Goal: Task Accomplishment & Management: Manage account settings

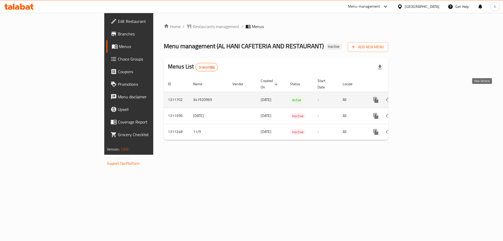
click at [417, 97] on icon "enhanced table" at bounding box center [413, 100] width 6 height 6
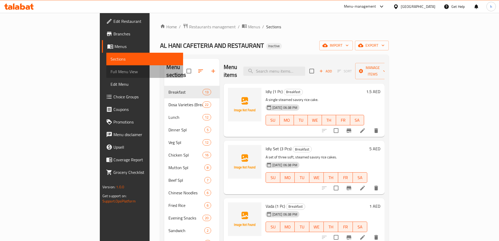
click at [111, 71] on span "Full Menu View" at bounding box center [145, 71] width 68 height 6
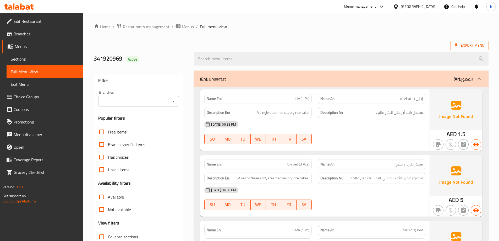
click at [251, 25] on ol "Home / Restaurants management / Menus / Full menu view" at bounding box center [291, 26] width 395 height 7
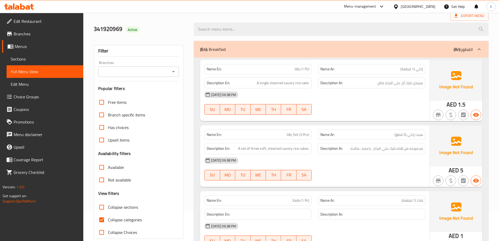
scroll to position [79, 0]
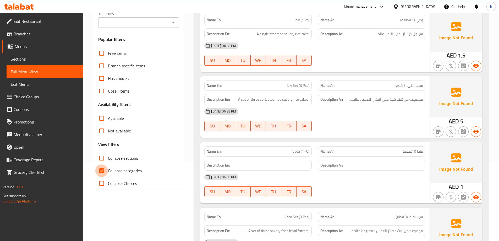
click at [104, 168] on input "Collapse categories" at bounding box center [101, 170] width 13 height 13
checkbox input "false"
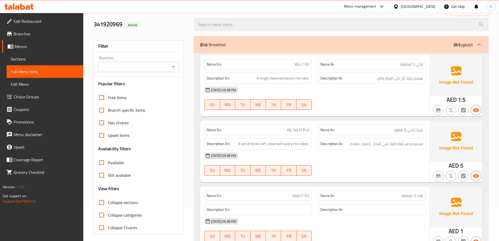
scroll to position [105, 0]
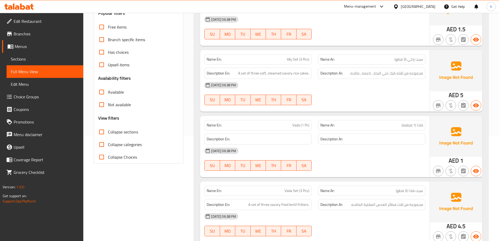
click at [101, 130] on input "Collapse sections" at bounding box center [101, 131] width 13 height 13
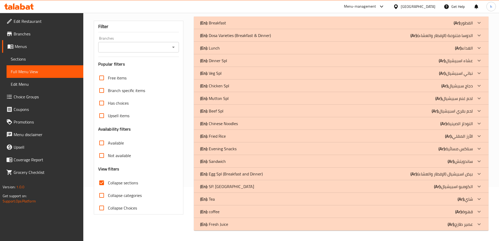
scroll to position [54, 0]
click at [101, 180] on input "Collapse sections" at bounding box center [101, 182] width 13 height 13
checkbox input "false"
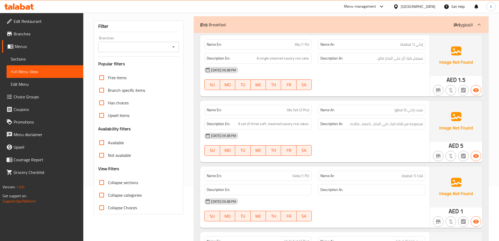
scroll to position [52, 0]
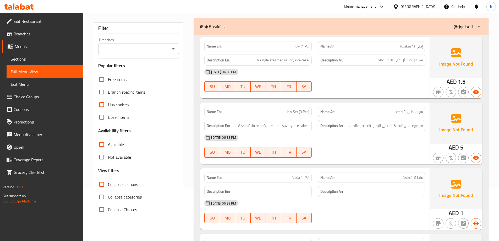
click at [464, 25] on p "(Ar): الفطور" at bounding box center [463, 26] width 19 height 6
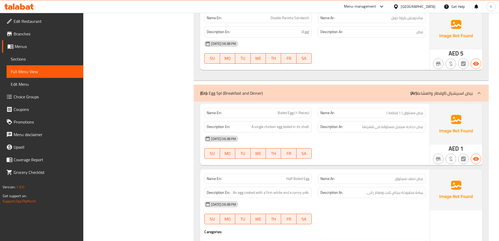
scroll to position [11548, 0]
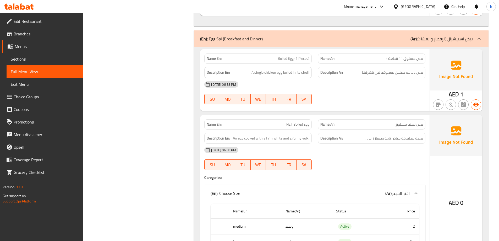
click at [285, 38] on div "(En): Egg Spl (Breakfast and Dinner) (Ar): بيض اسبيشيال (الإفطار والعشاء)" at bounding box center [336, 39] width 273 height 6
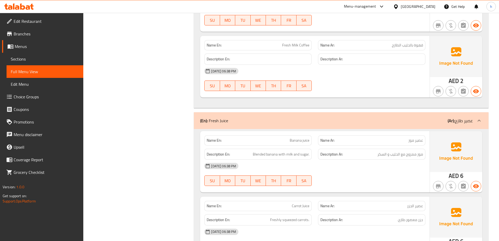
click at [477, 119] on icon at bounding box center [479, 120] width 6 height 6
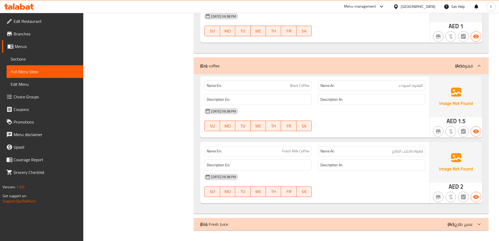
scroll to position [12272, 0]
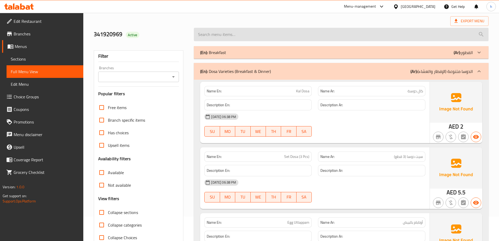
scroll to position [52, 0]
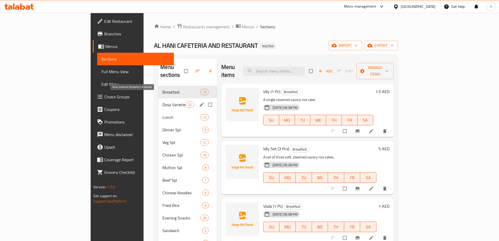
click at [162, 101] on span "Dosa Varieties (Breakfast & Dinner)" at bounding box center [173, 104] width 23 height 6
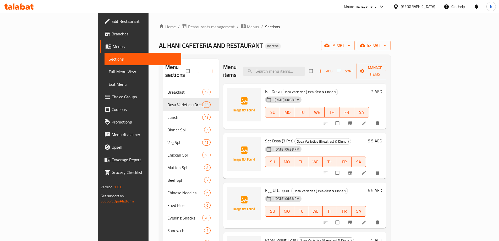
click at [295, 31] on div "Home / Restaurants management / Menus / Sections AL HANI CAFETERIA AND RESTAURA…" at bounding box center [274, 164] width 231 height 282
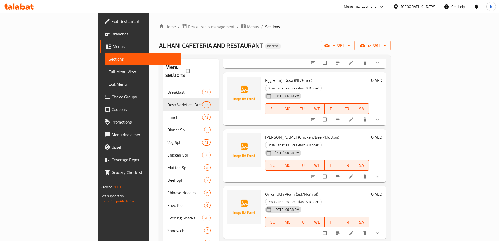
scroll to position [859, 0]
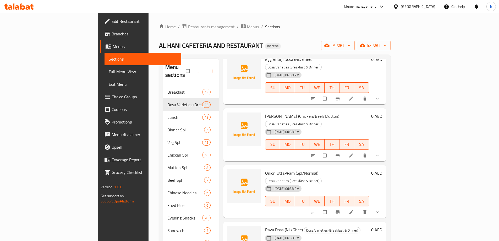
click at [308, 39] on div "Home / Restaurants management / Menus / Sections AL HANI CAFETERIA AND RESTAURA…" at bounding box center [274, 164] width 231 height 282
